Goal: Task Accomplishment & Management: Use online tool/utility

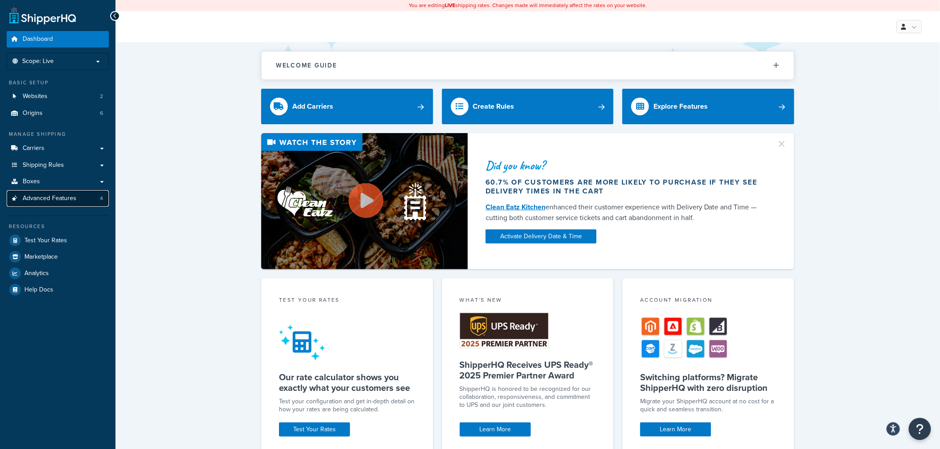
click at [48, 203] on link "Advanced Features 4" at bounding box center [58, 198] width 102 height 16
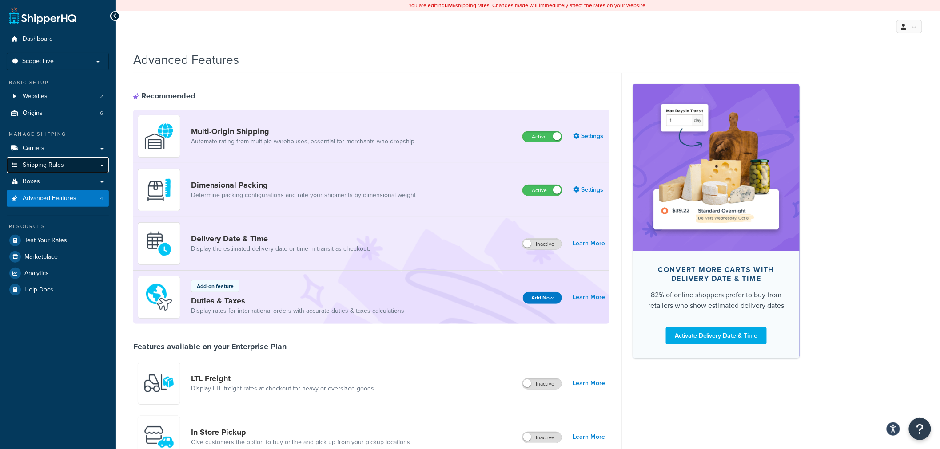
click at [50, 171] on link "Shipping Rules" at bounding box center [58, 165] width 102 height 16
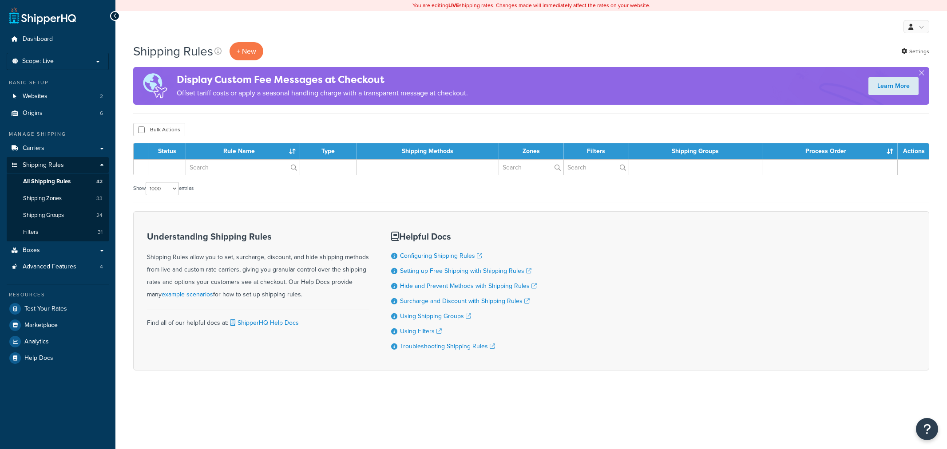
select select "1000"
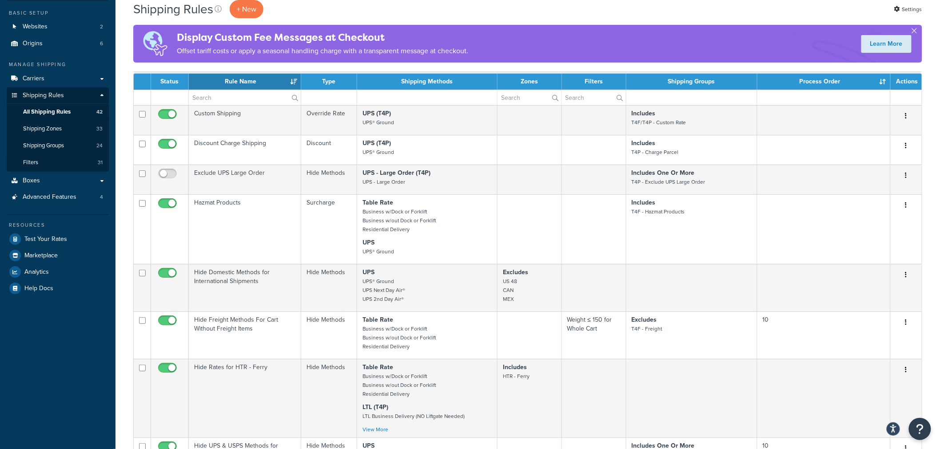
scroll to position [41, 0]
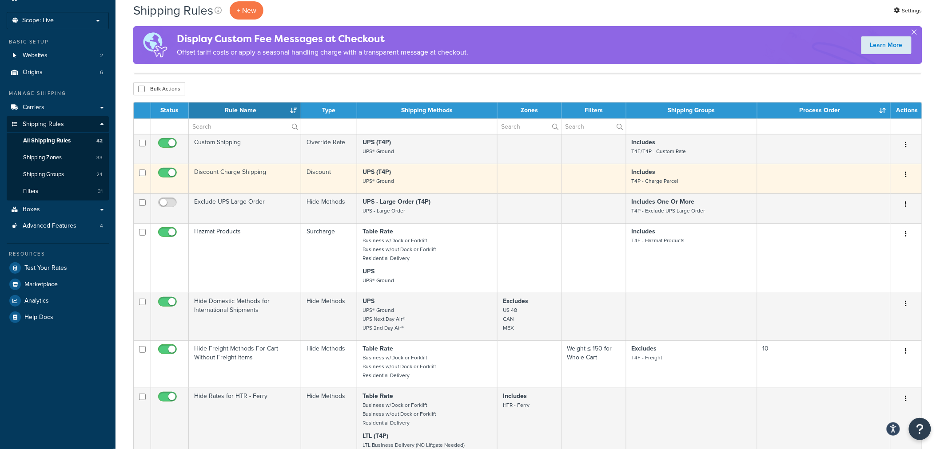
click at [239, 183] on td "Discount Charge Shipping" at bounding box center [245, 179] width 112 height 30
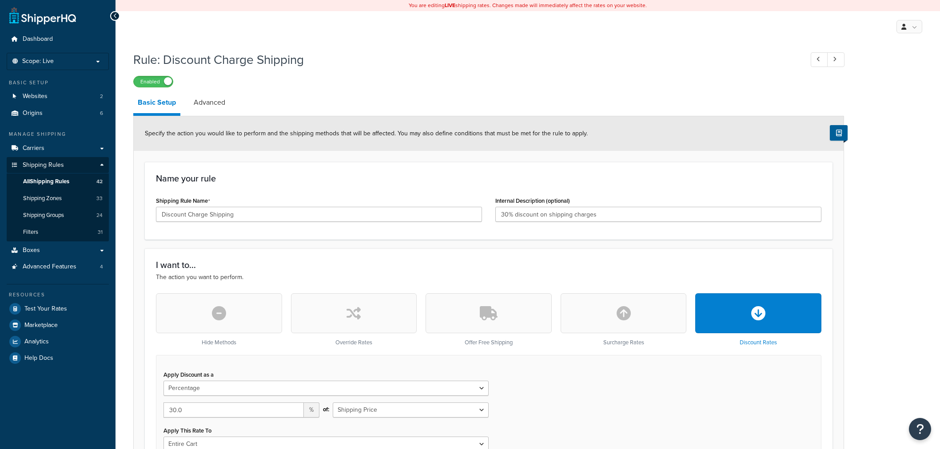
select select "PERCENTAGE"
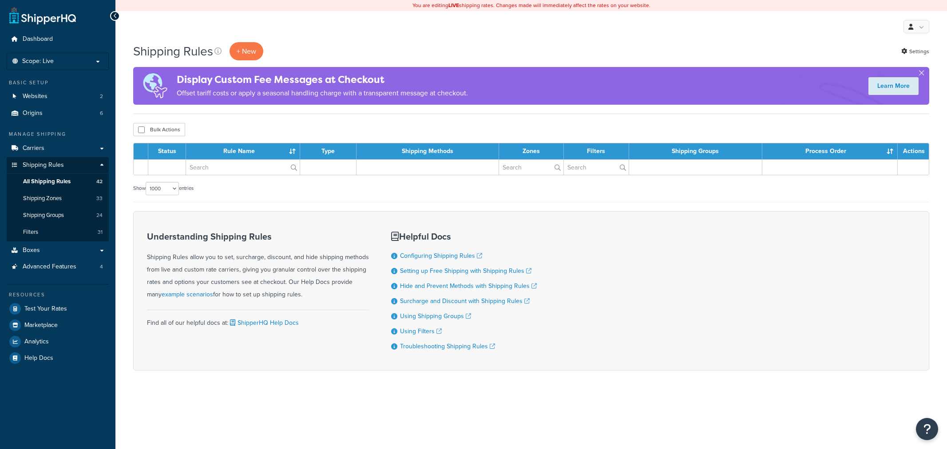
select select "1000"
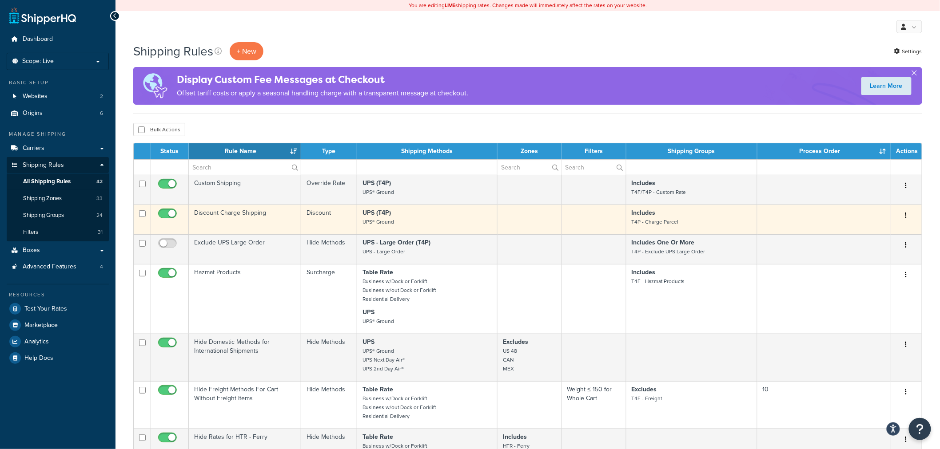
click at [163, 214] on input "checkbox" at bounding box center [168, 215] width 24 height 11
checkbox input "false"
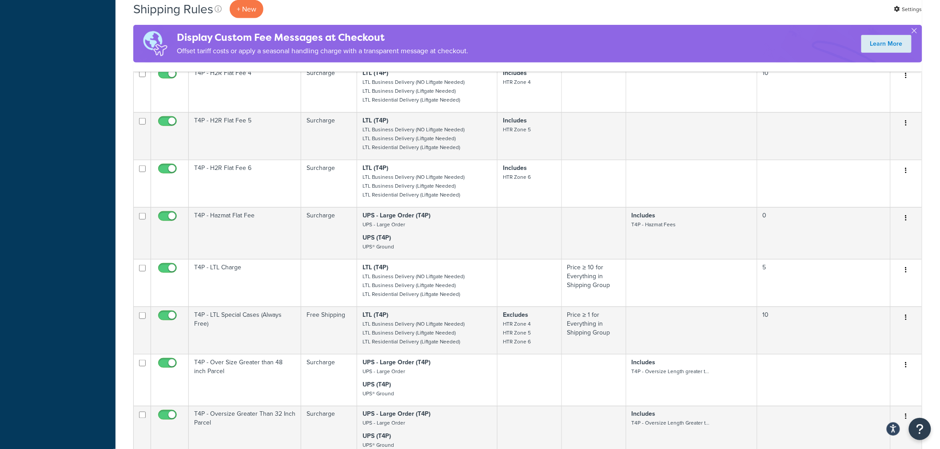
scroll to position [1716, 0]
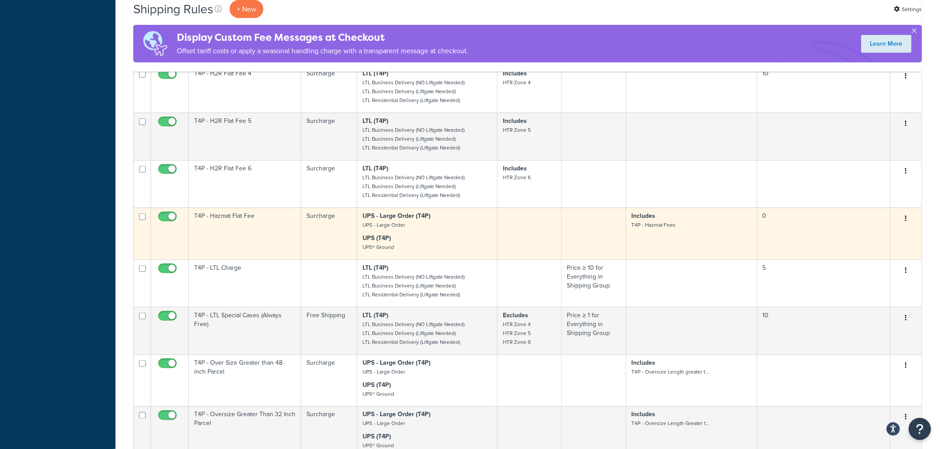
click at [224, 220] on td "T4P - Hazmat Flat Fee" at bounding box center [245, 234] width 112 height 52
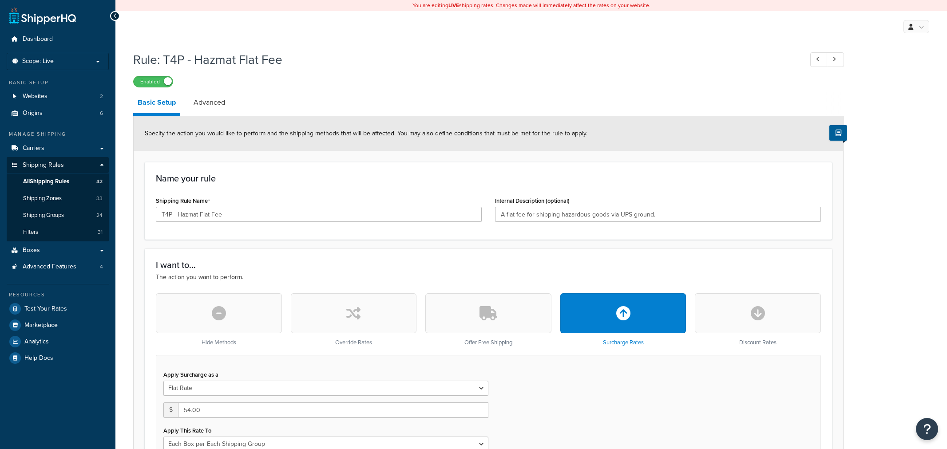
select select "BOX"
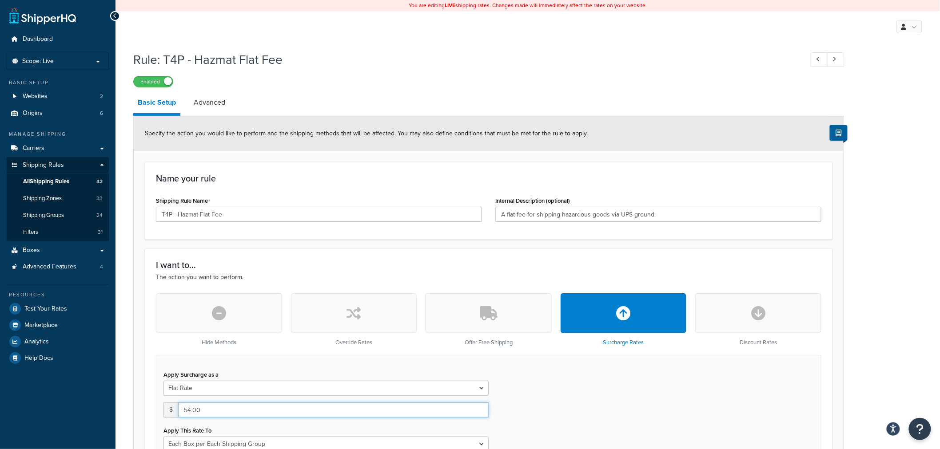
drag, startPoint x: 145, startPoint y: 402, endPoint x: 113, endPoint y: 401, distance: 32.0
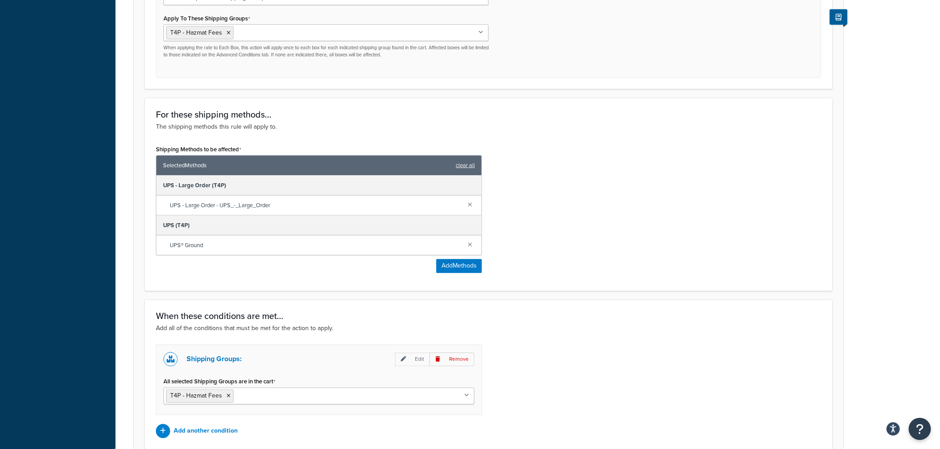
scroll to position [529, 0]
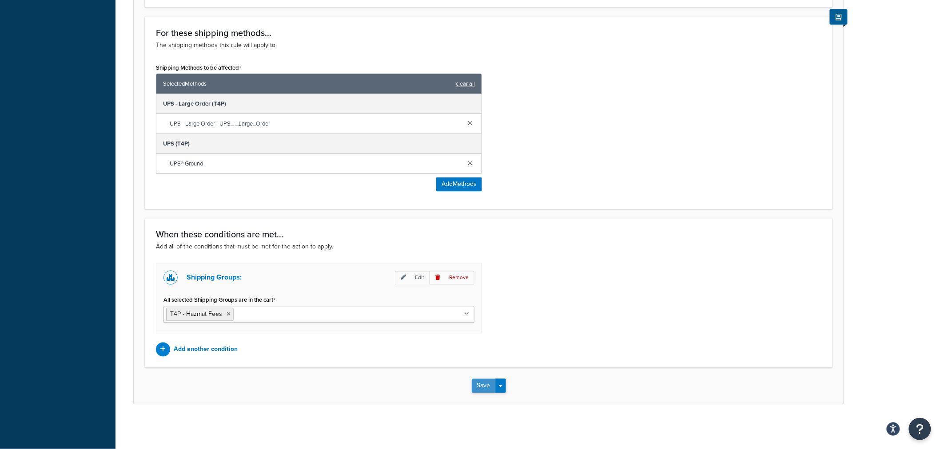
type input "70"
click at [482, 387] on button "Save" at bounding box center [484, 386] width 24 height 14
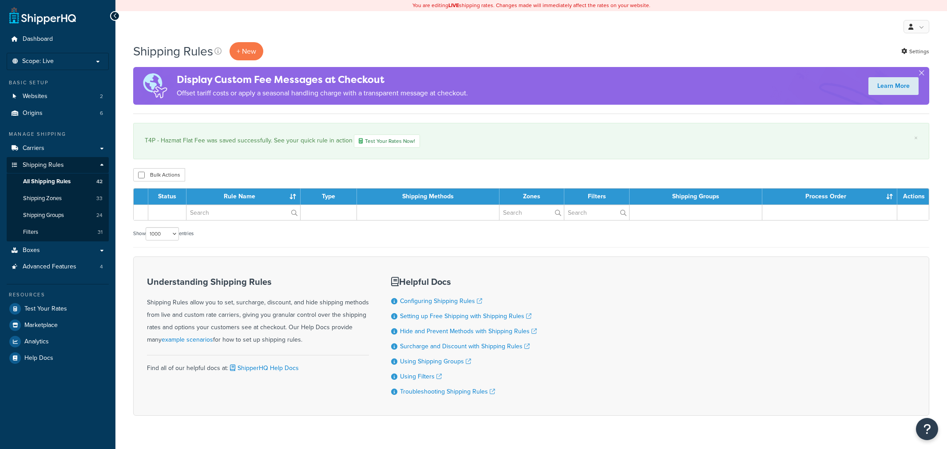
select select "1000"
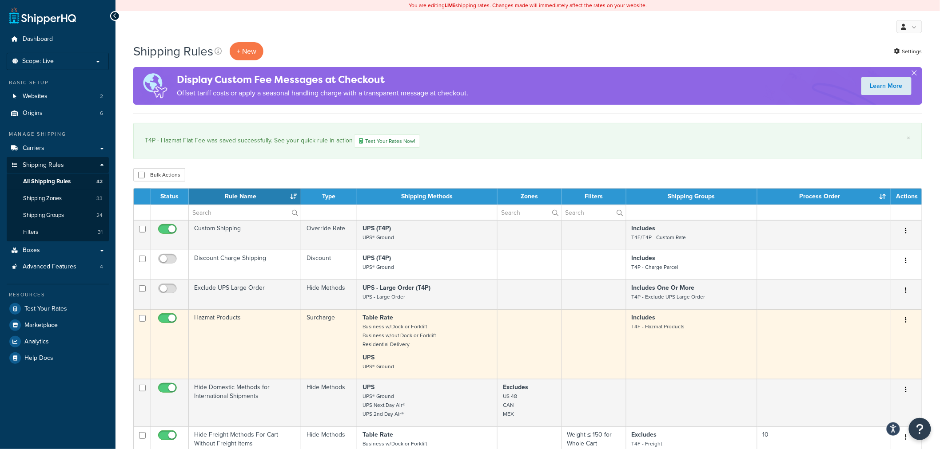
click at [205, 334] on td "Hazmat Products" at bounding box center [245, 344] width 112 height 70
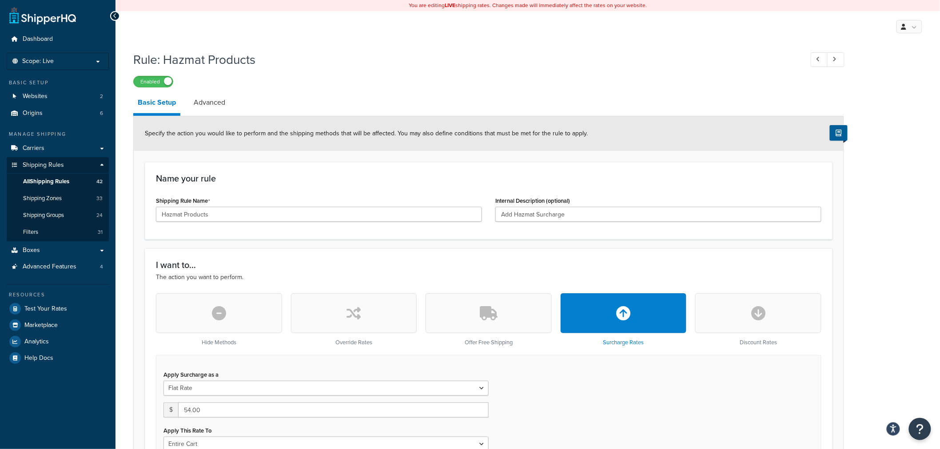
scroll to position [49, 0]
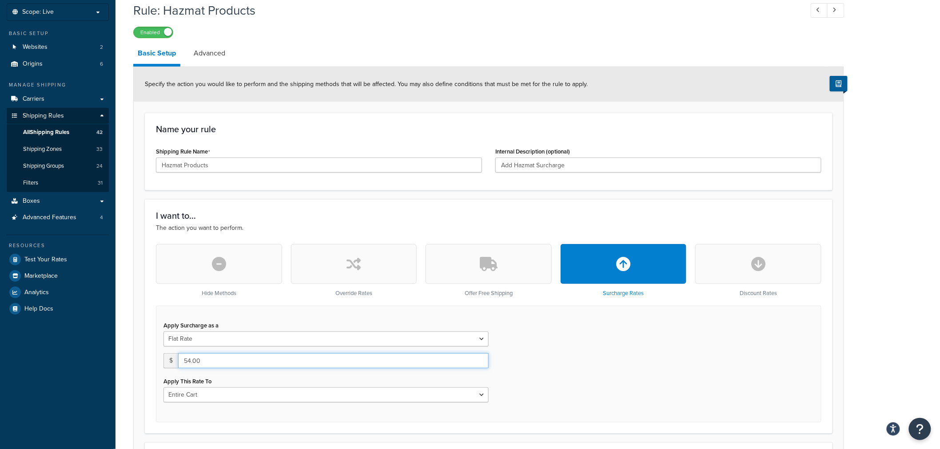
click at [148, 355] on div "I want to... The action you want to perform. Hide Methods Override Rates Offer …" at bounding box center [488, 316] width 687 height 234
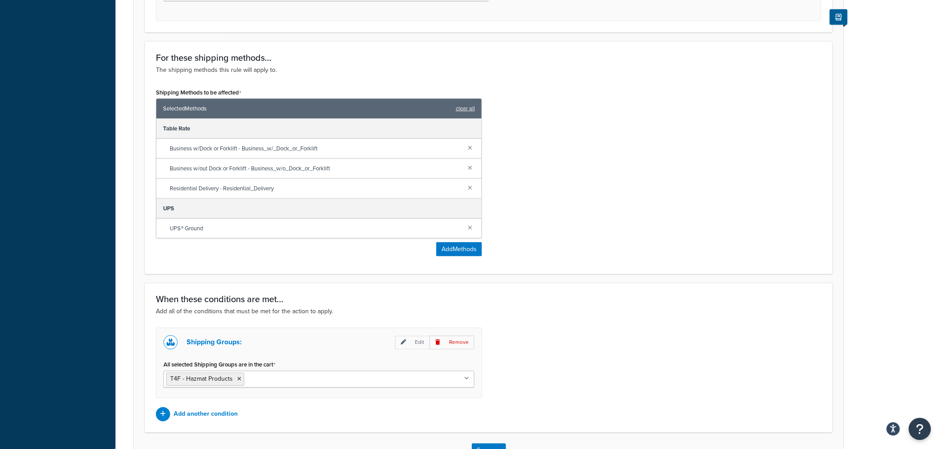
scroll to position [516, 0]
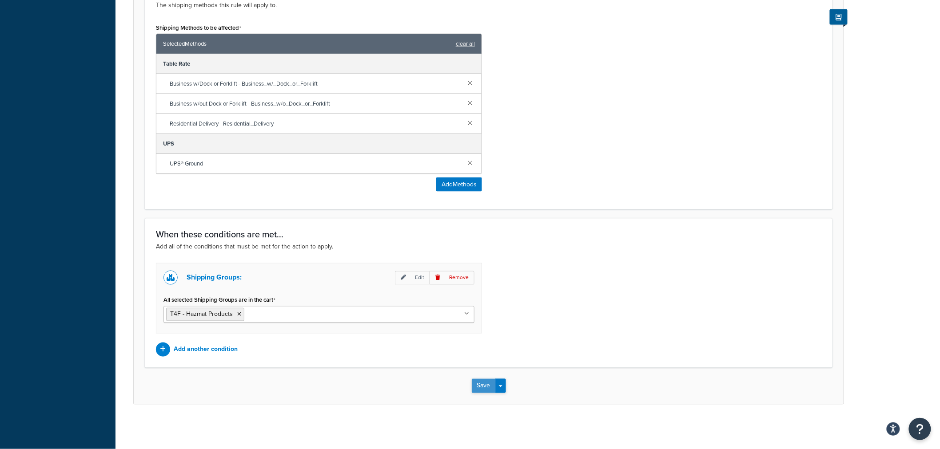
type input "75"
click at [483, 392] on button "Save" at bounding box center [484, 386] width 24 height 14
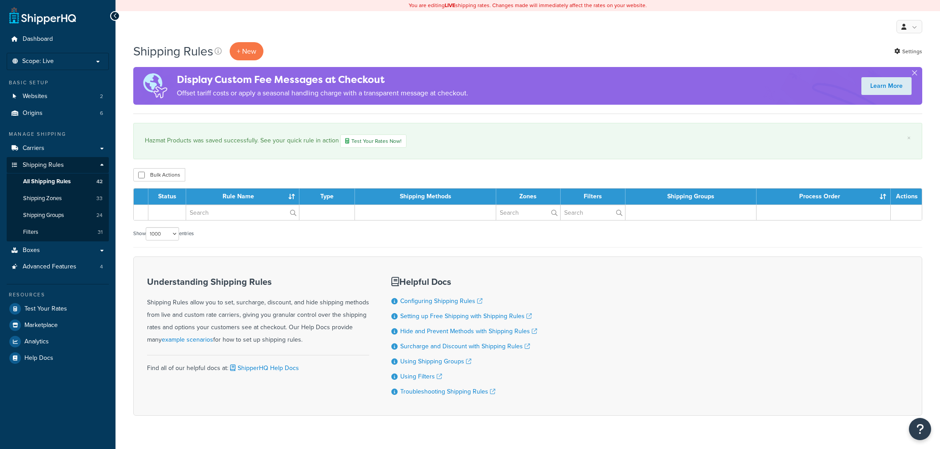
select select "1000"
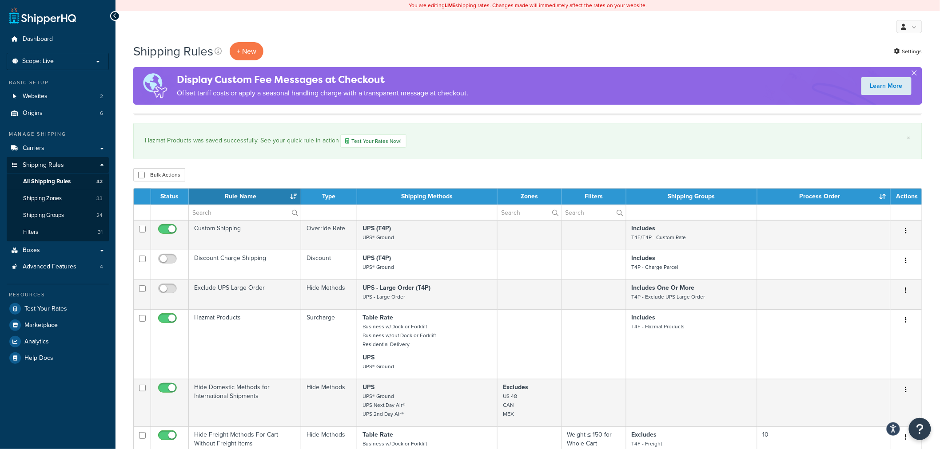
scroll to position [1753, 0]
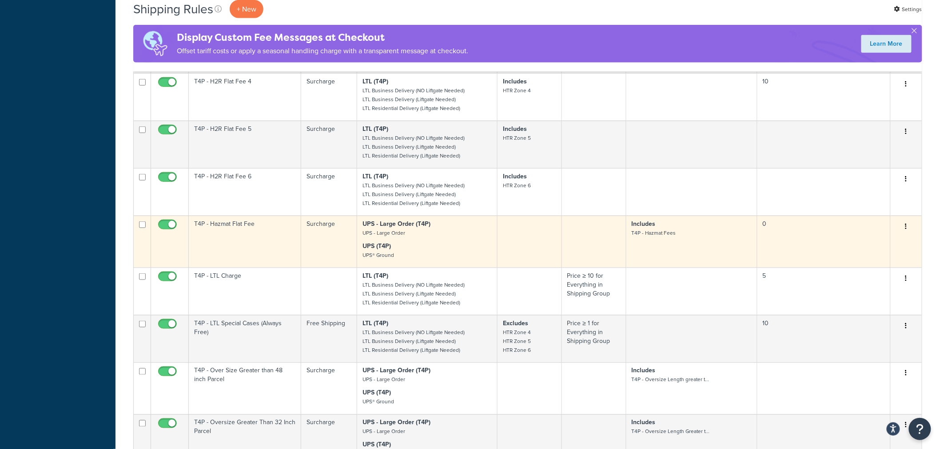
click at [243, 234] on td "T4P - Hazmat Flat Fee" at bounding box center [245, 242] width 112 height 52
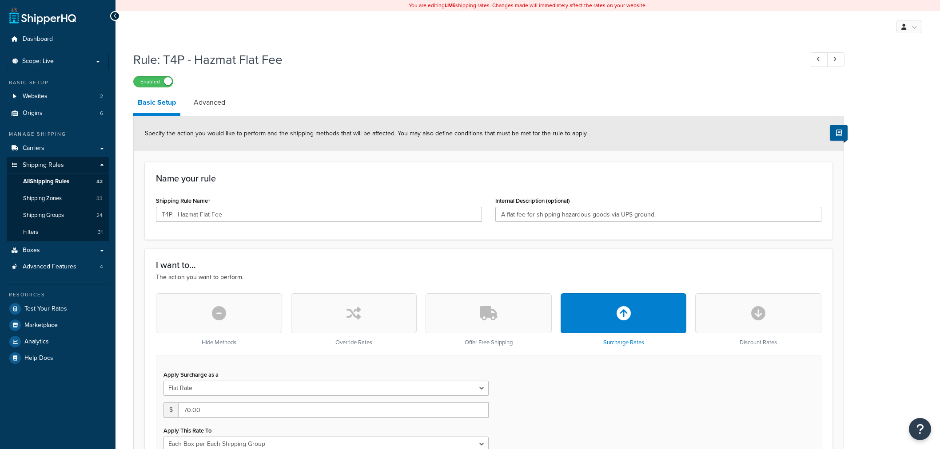
select select "BOX"
drag, startPoint x: 215, startPoint y: 407, endPoint x: 135, endPoint y: 411, distance: 80.5
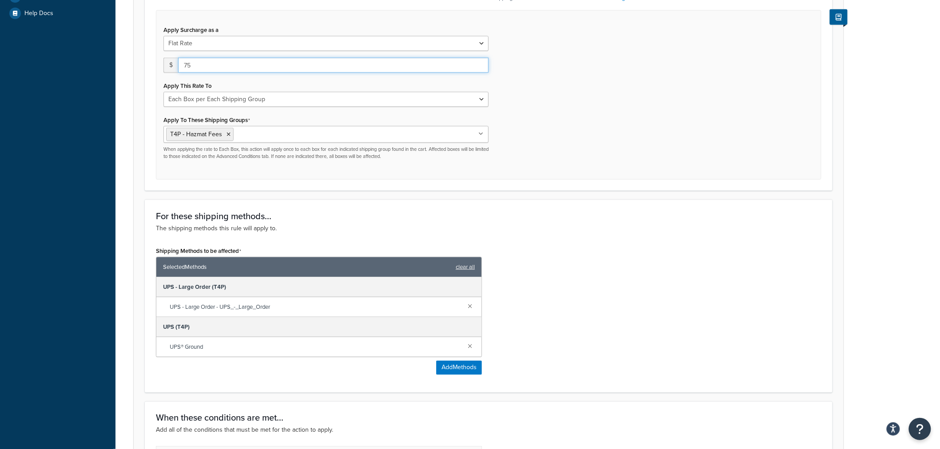
scroll to position [529, 0]
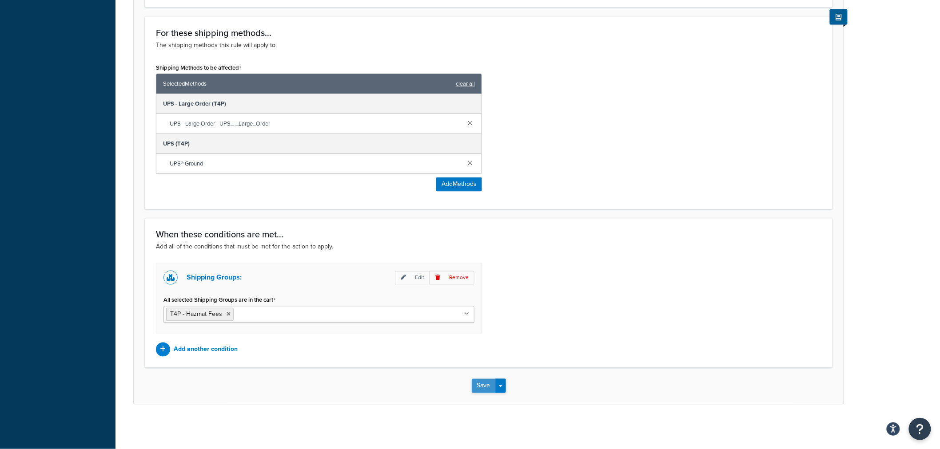
type input "75"
click at [489, 389] on button "Save" at bounding box center [484, 386] width 24 height 14
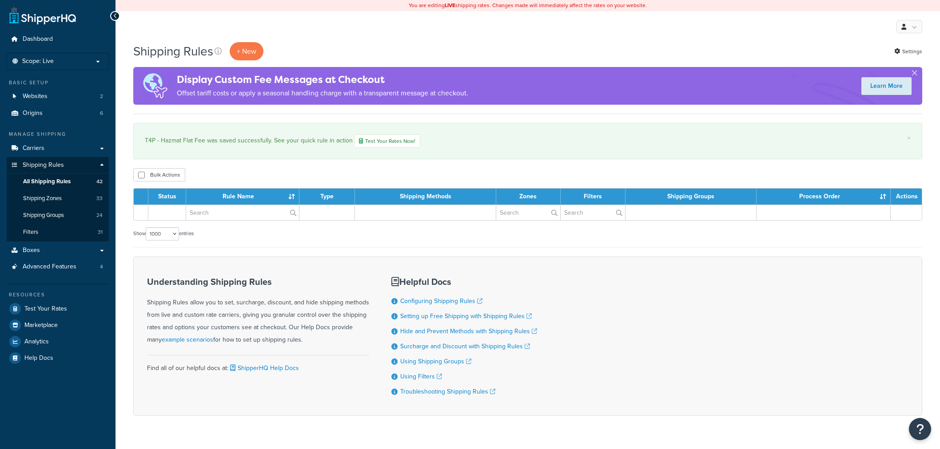
select select "1000"
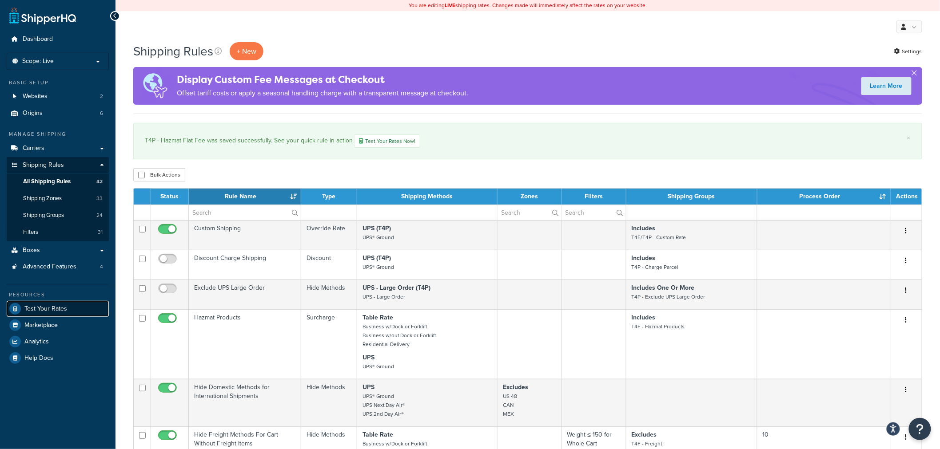
click at [58, 309] on span "Test Your Rates" at bounding box center [45, 310] width 43 height 8
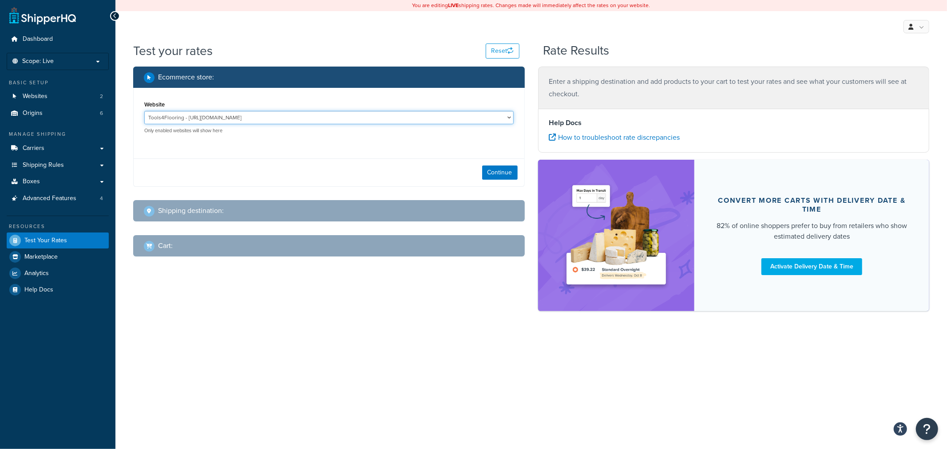
click at [206, 115] on select "Tools4Flooring - [URL][DOMAIN_NAME] Tools4Painting - [URL][DOMAIN_NAME]" at bounding box center [328, 117] width 369 height 13
select select "0c1529739547ae53229c3e74a347ff76"
click at [144, 111] on select "Tools4Flooring - [URL][DOMAIN_NAME] Tools4Painting - [URL][DOMAIN_NAME]" at bounding box center [328, 117] width 369 height 13
click at [503, 172] on button "Continue" at bounding box center [500, 173] width 36 height 14
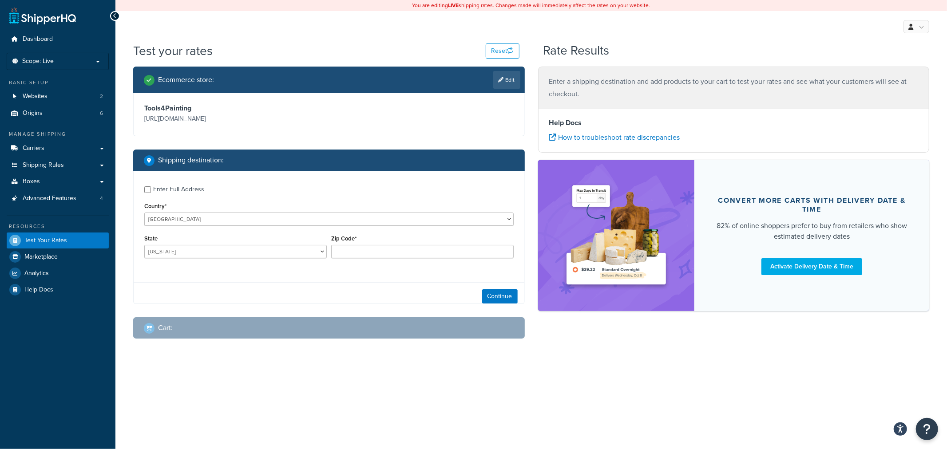
click at [242, 265] on div "State Alabama Alaska American Samoa Arizona Arkansas Armed Forces Americas Arme…" at bounding box center [235, 249] width 187 height 32
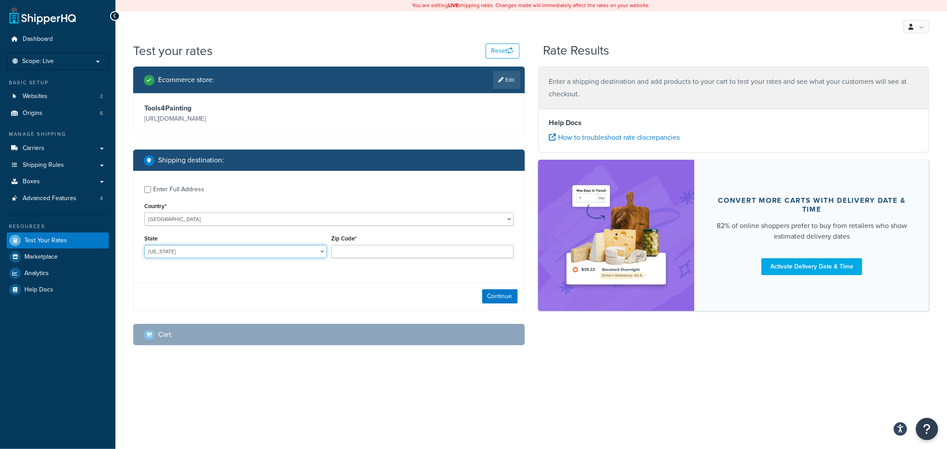
click at [243, 255] on select "Alabama Alaska American Samoa Arizona Arkansas Armed Forces Americas Armed Forc…" at bounding box center [235, 251] width 183 height 13
select select "TX"
click at [354, 251] on input "Zip Code*" at bounding box center [422, 251] width 183 height 13
type input "76033"
click at [507, 300] on button "Continue" at bounding box center [500, 297] width 36 height 14
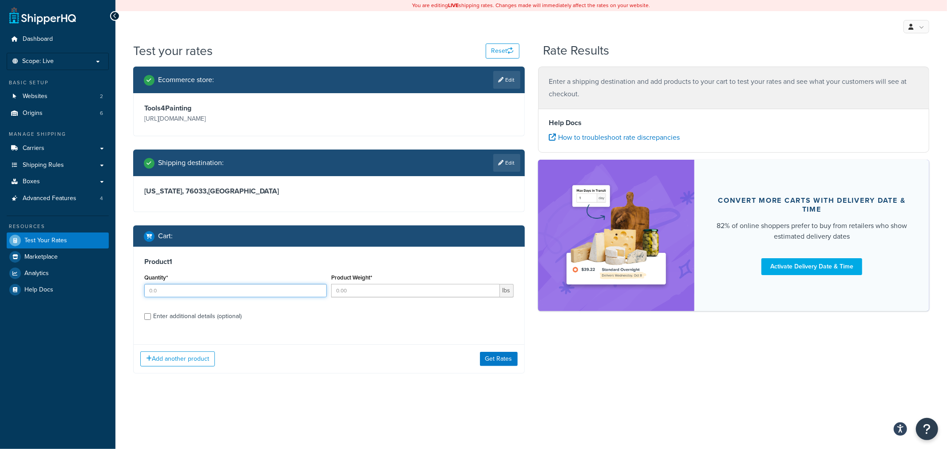
click at [214, 294] on input "Quantity*" at bounding box center [235, 290] width 183 height 13
type input "1"
click at [363, 296] on input "Product Weight*" at bounding box center [415, 290] width 169 height 13
drag, startPoint x: 353, startPoint y: 293, endPoint x: 309, endPoint y: 291, distance: 44.9
click at [312, 291] on div "Quantity* 1 Product Weight* 37 lbs" at bounding box center [329, 288] width 374 height 32
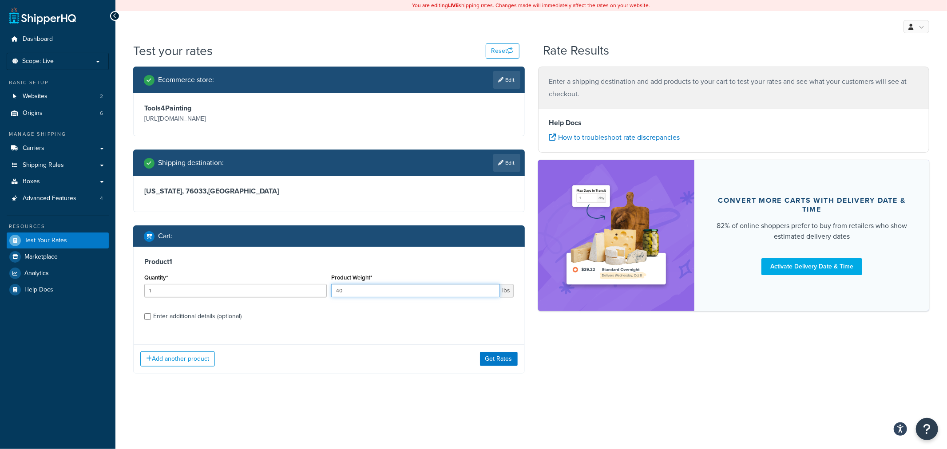
type input "40"
click at [214, 317] on div "Enter additional details (optional)" at bounding box center [197, 316] width 88 height 12
click at [151, 317] on input "Enter additional details (optional)" at bounding box center [147, 316] width 7 height 7
checkbox input "true"
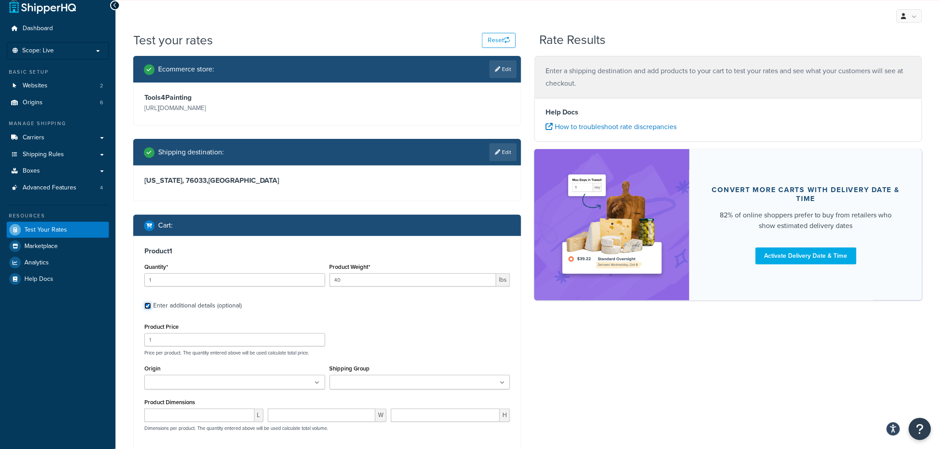
scroll to position [60, 0]
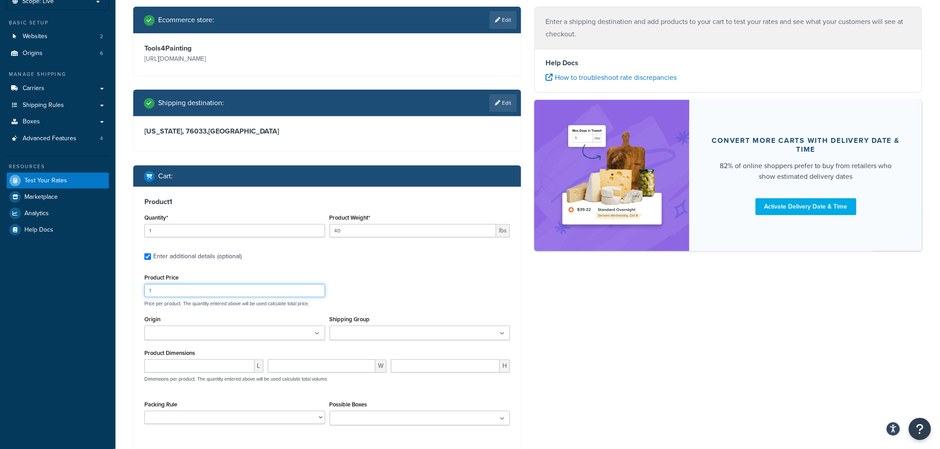
drag, startPoint x: 168, startPoint y: 294, endPoint x: 117, endPoint y: 290, distance: 51.2
click at [123, 290] on div "Test your rates Reset Rate Results Ecommerce store : Edit Tools4Painting https:…" at bounding box center [527, 248] width 824 height 532
type input "63"
click at [210, 330] on input "Origin" at bounding box center [186, 334] width 79 height 10
click at [501, 332] on icon at bounding box center [502, 333] width 5 height 5
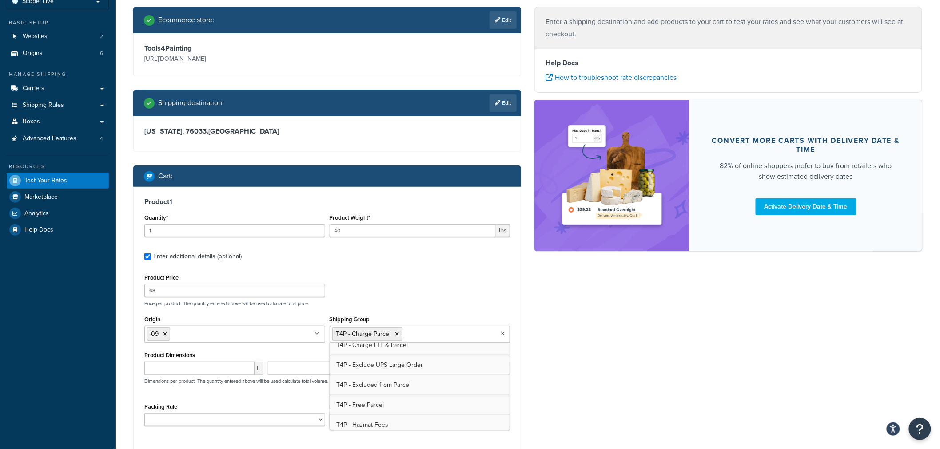
scroll to position [296, 0]
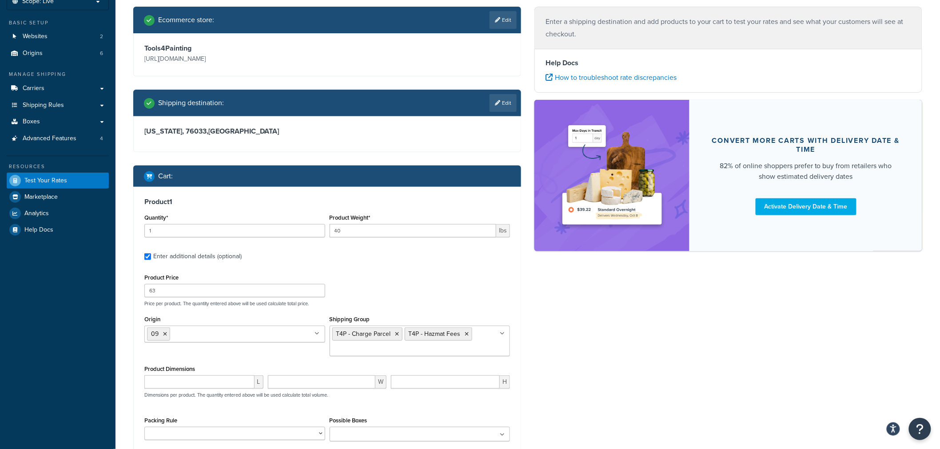
click at [524, 375] on div "Ecommerce store : Edit Tools4Painting https://www.tools4painting.com Shipping d…" at bounding box center [327, 258] width 401 height 502
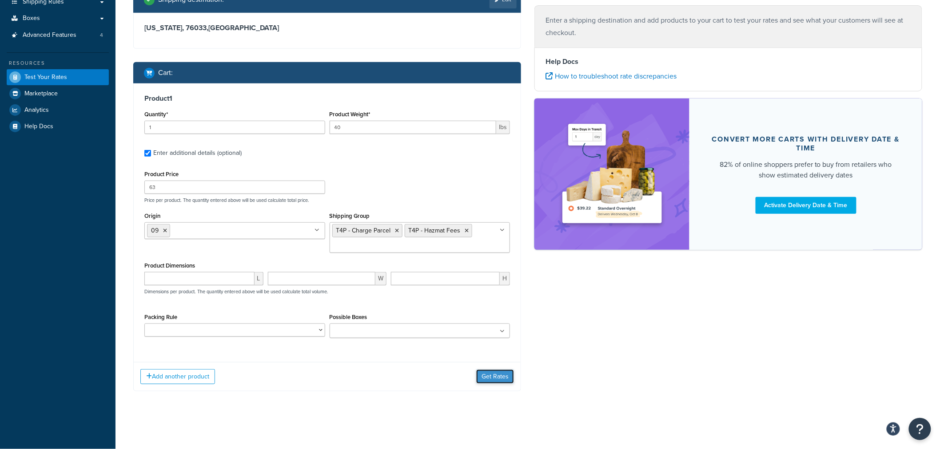
click at [490, 380] on button "Get Rates" at bounding box center [495, 377] width 38 height 14
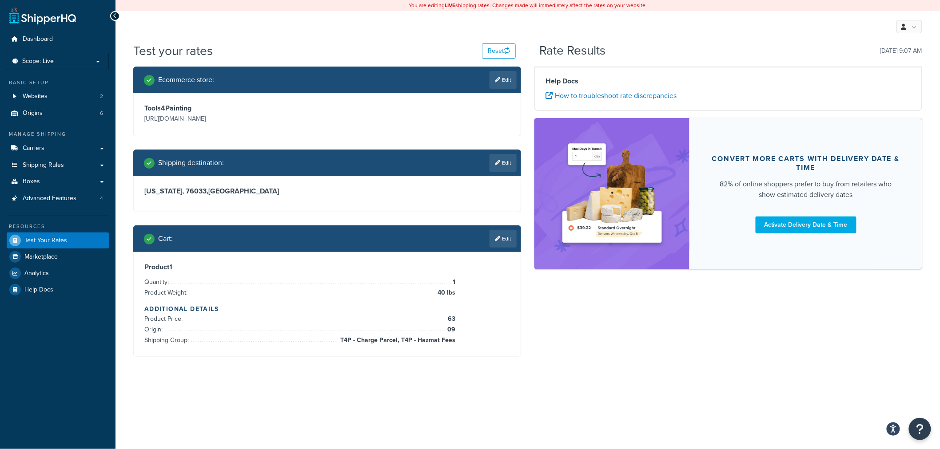
scroll to position [0, 0]
